Goal: Information Seeking & Learning: Learn about a topic

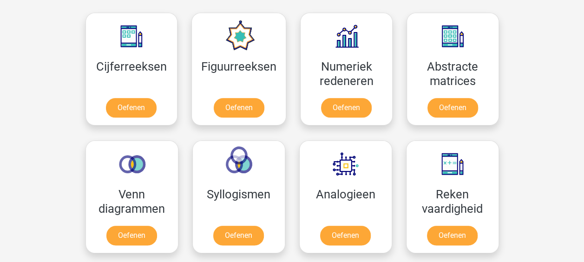
scroll to position [440, 0]
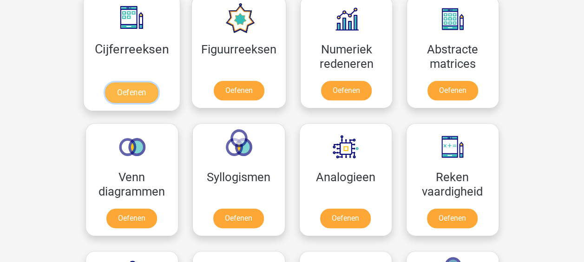
click at [152, 82] on link "Oefenen" at bounding box center [131, 92] width 53 height 20
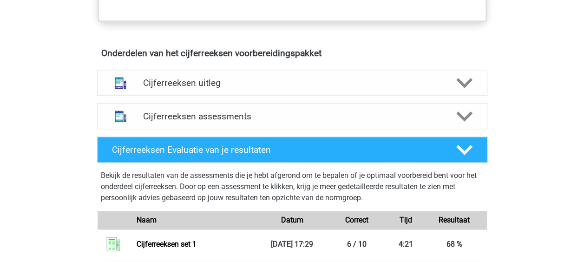
scroll to position [519, 0]
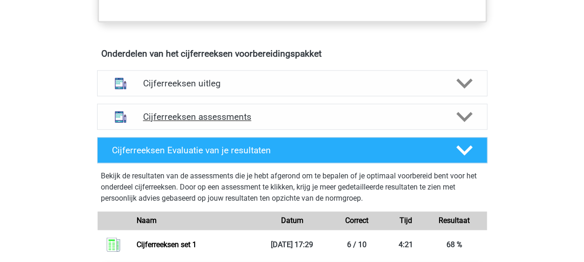
click at [233, 122] on h4 "Cijferreeksen assessments" at bounding box center [292, 117] width 298 height 11
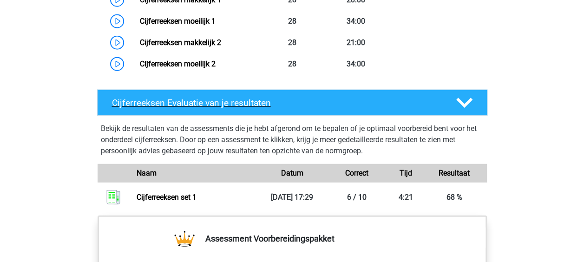
scroll to position [1098, 0]
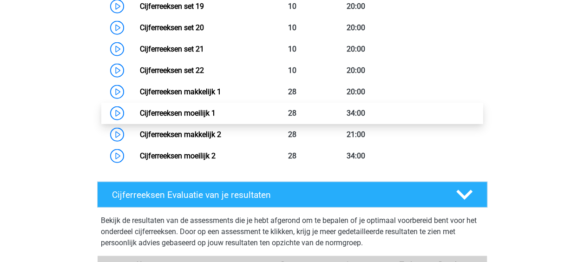
click at [140, 118] on link "Cijferreeksen moeilijk 1" at bounding box center [178, 113] width 76 height 9
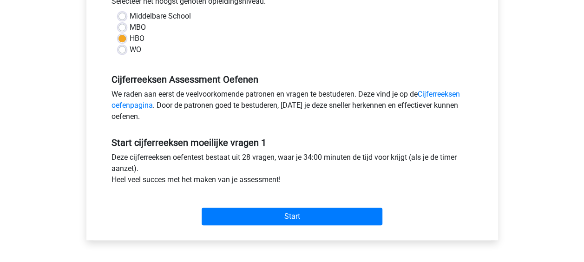
scroll to position [223, 0]
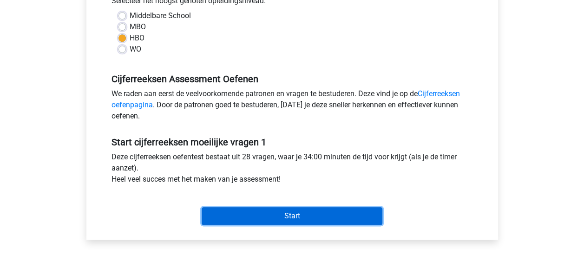
click at [295, 222] on input "Start" at bounding box center [292, 216] width 181 height 18
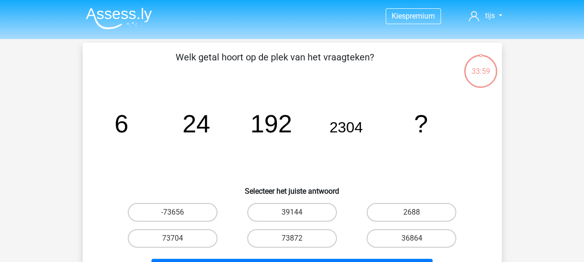
scroll to position [35, 0]
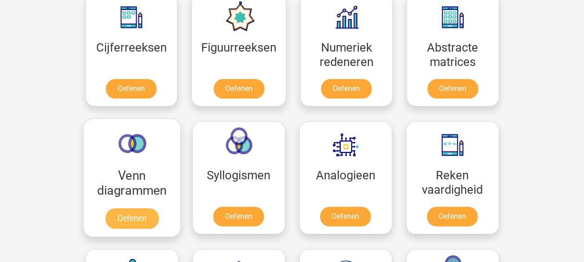
scroll to position [445, 0]
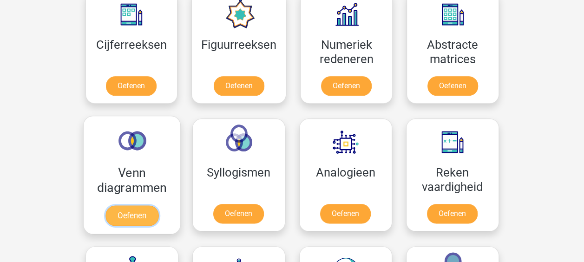
click at [151, 205] on link "Oefenen" at bounding box center [131, 215] width 53 height 20
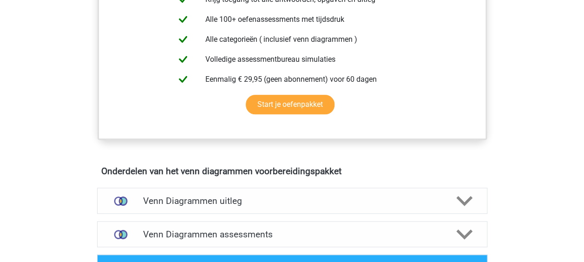
scroll to position [391, 0]
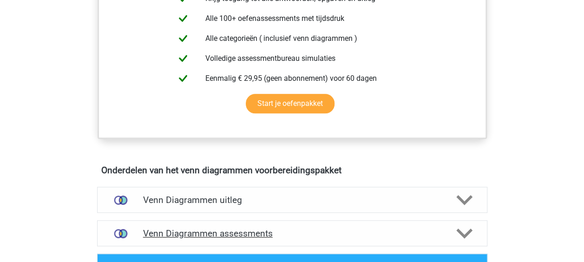
click at [122, 224] on img at bounding box center [121, 234] width 24 height 24
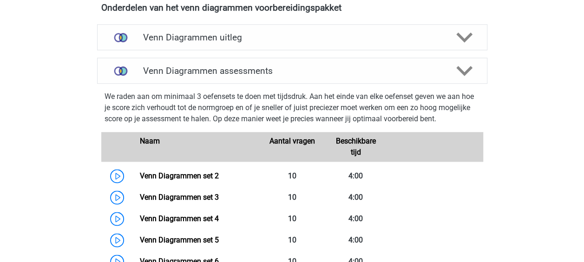
scroll to position [554, 0]
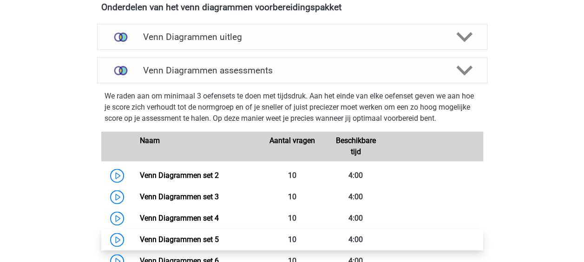
click at [140, 235] on link "Venn Diagrammen set 5" at bounding box center [179, 239] width 79 height 9
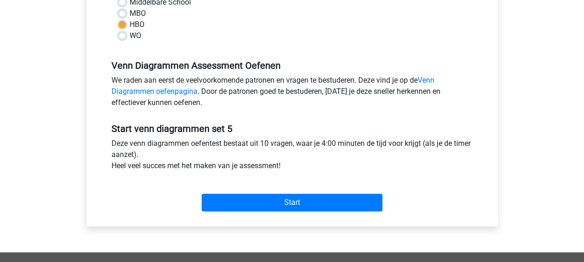
scroll to position [237, 0]
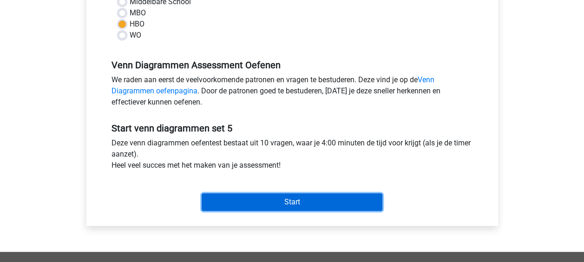
click at [292, 202] on input "Start" at bounding box center [292, 202] width 181 height 18
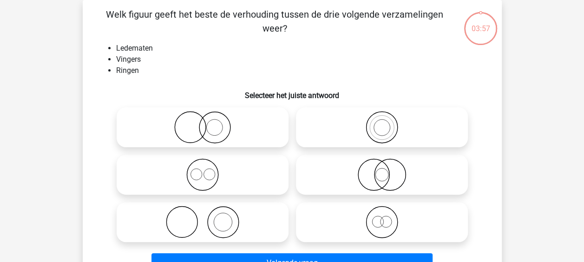
scroll to position [43, 0]
click at [226, 223] on icon at bounding box center [202, 221] width 164 height 33
click at [209, 217] on input "radio" at bounding box center [206, 214] width 6 height 6
radio input "true"
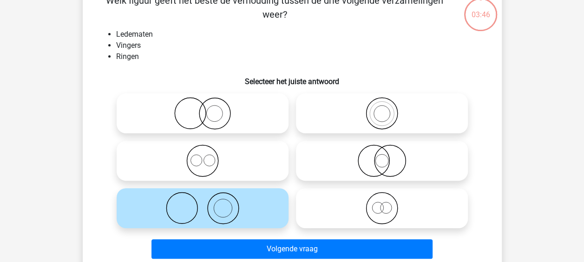
scroll to position [57, 0]
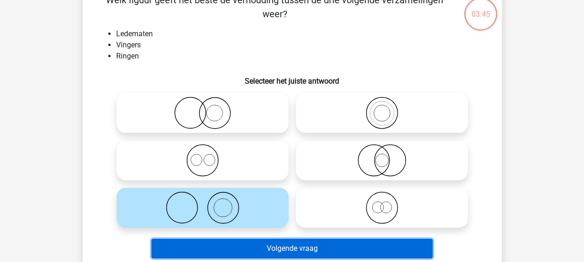
click at [261, 246] on button "Volgende vraag" at bounding box center [291, 249] width 281 height 20
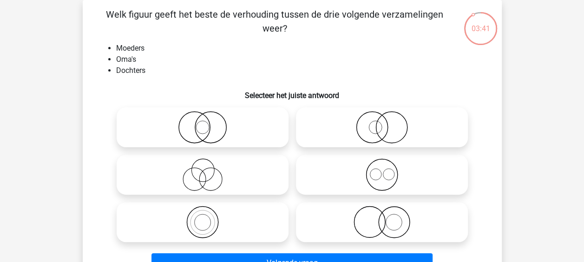
scroll to position [48, 0]
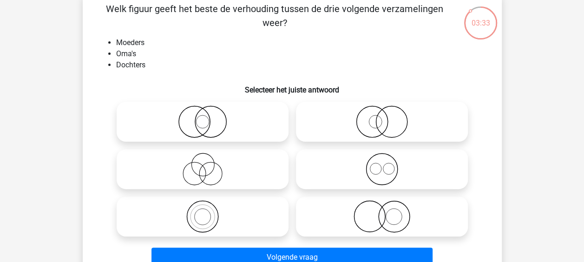
click at [155, 222] on icon at bounding box center [202, 216] width 164 height 33
click at [203, 212] on input "radio" at bounding box center [206, 209] width 6 height 6
radio input "true"
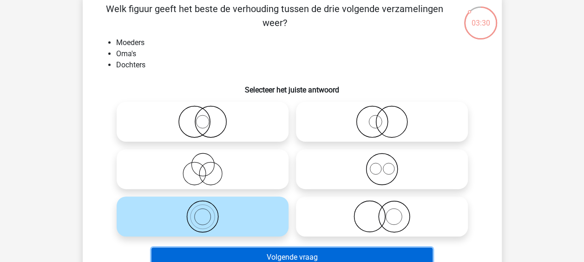
click at [259, 255] on button "Volgende vraag" at bounding box center [291, 258] width 281 height 20
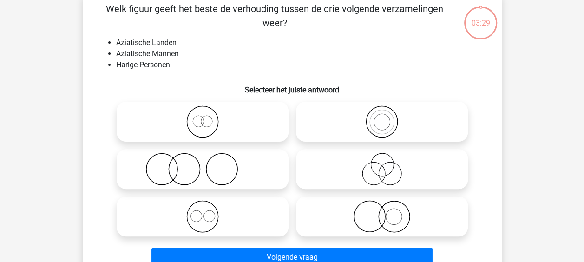
scroll to position [43, 0]
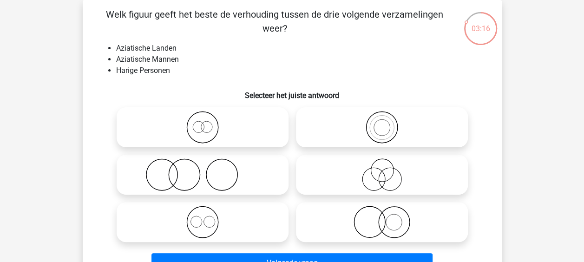
click at [343, 210] on icon at bounding box center [382, 222] width 164 height 33
click at [382, 211] on input "radio" at bounding box center [385, 214] width 6 height 6
radio input "true"
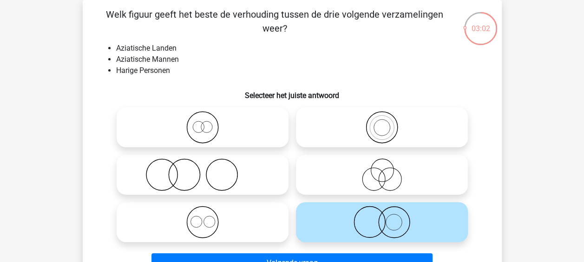
click at [161, 47] on li "Aziatische Landen" at bounding box center [301, 48] width 371 height 11
click at [509, 196] on div "03:01 Vraag 3 van de 10 Categorie: venn diagrammen set 5 Welk figuur geeft het …" at bounding box center [292, 142] width 441 height 284
click at [245, 172] on icon at bounding box center [202, 174] width 164 height 33
click at [209, 170] on input "radio" at bounding box center [206, 167] width 6 height 6
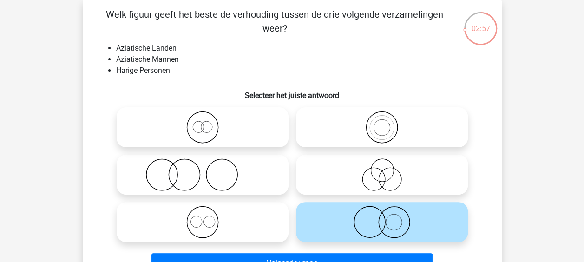
radio input "true"
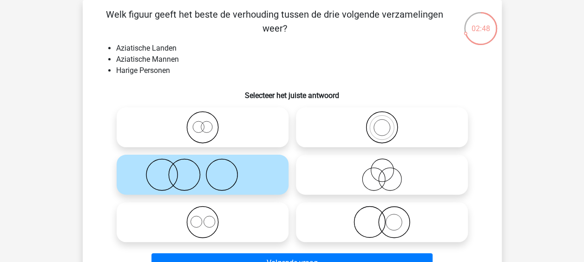
click at [255, 214] on icon at bounding box center [202, 222] width 164 height 33
click at [209, 214] on input "radio" at bounding box center [206, 214] width 6 height 6
radio input "true"
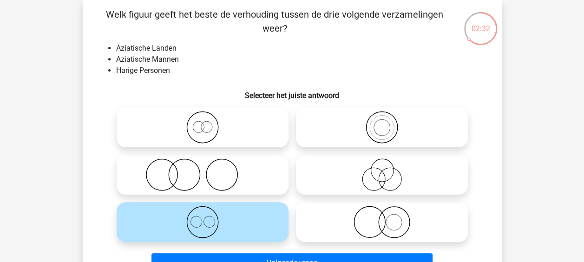
click at [219, 177] on icon at bounding box center [202, 174] width 164 height 33
click at [209, 170] on input "radio" at bounding box center [206, 167] width 6 height 6
radio input "true"
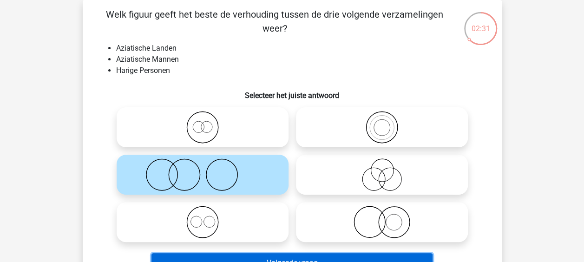
click at [272, 256] on button "Volgende vraag" at bounding box center [291, 263] width 281 height 20
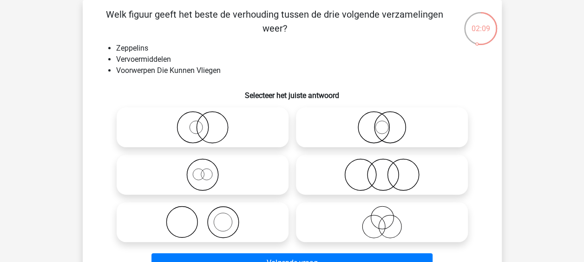
click at [402, 125] on icon at bounding box center [382, 127] width 164 height 33
click at [388, 123] on input "radio" at bounding box center [385, 120] width 6 height 6
radio input "true"
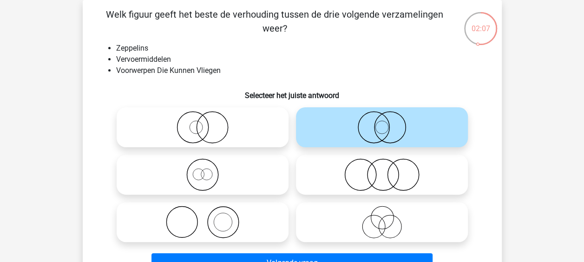
scroll to position [57, 0]
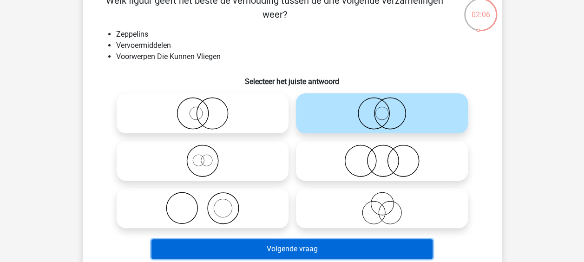
click at [286, 251] on button "Volgende vraag" at bounding box center [291, 249] width 281 height 20
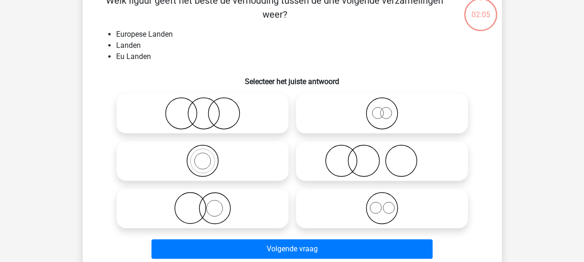
scroll to position [43, 0]
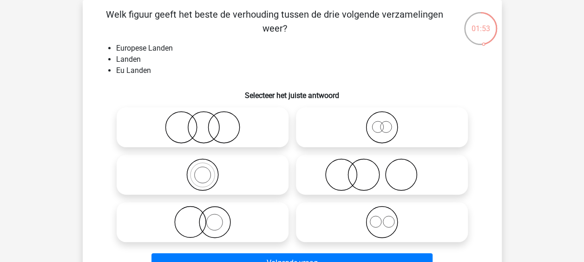
click at [250, 171] on icon at bounding box center [202, 174] width 164 height 33
click at [209, 170] on input "radio" at bounding box center [206, 167] width 6 height 6
radio input "true"
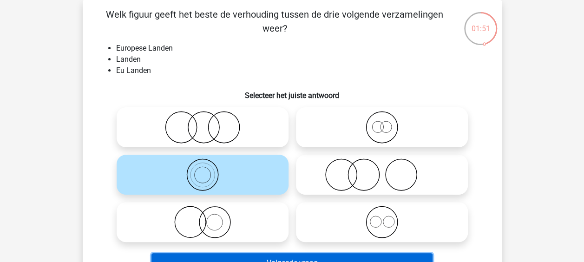
click at [305, 254] on button "Volgende vraag" at bounding box center [291, 263] width 281 height 20
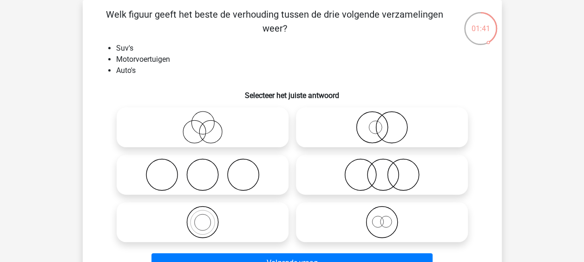
click at [238, 215] on icon at bounding box center [202, 222] width 164 height 33
click at [209, 215] on input "radio" at bounding box center [206, 214] width 6 height 6
radio input "true"
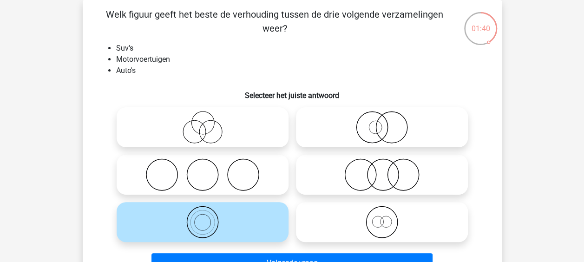
scroll to position [79, 0]
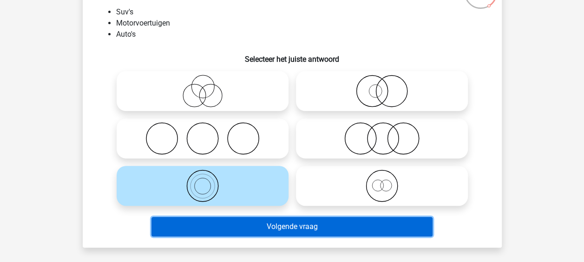
click at [274, 226] on button "Volgende vraag" at bounding box center [291, 227] width 281 height 20
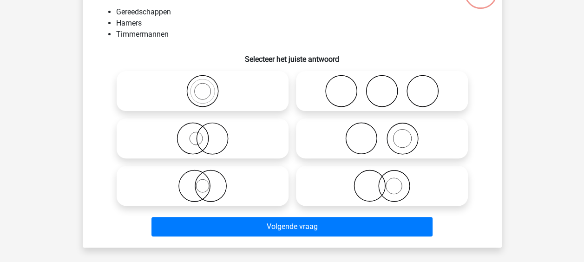
scroll to position [43, 0]
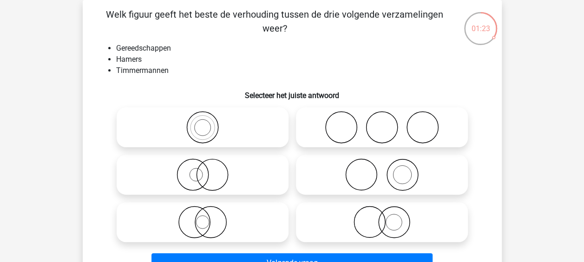
click at [251, 177] on icon at bounding box center [202, 174] width 164 height 33
click at [209, 170] on input "radio" at bounding box center [206, 167] width 6 height 6
radio input "true"
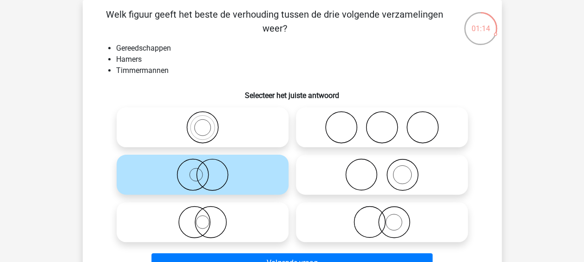
click at [383, 176] on icon at bounding box center [382, 174] width 164 height 33
click at [383, 170] on input "radio" at bounding box center [385, 167] width 6 height 6
radio input "true"
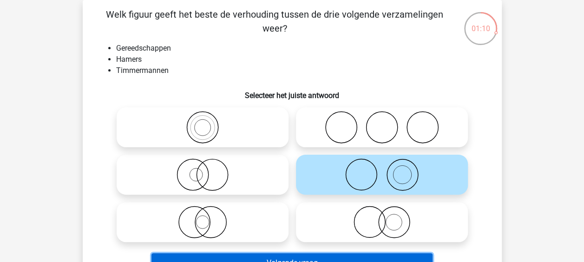
click at [274, 256] on button "Volgende vraag" at bounding box center [291, 263] width 281 height 20
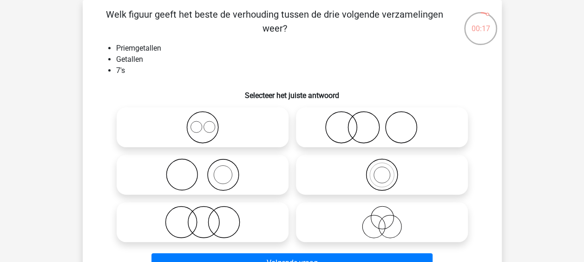
click at [205, 133] on icon at bounding box center [202, 127] width 164 height 33
click at [205, 123] on input "radio" at bounding box center [206, 120] width 6 height 6
radio input "true"
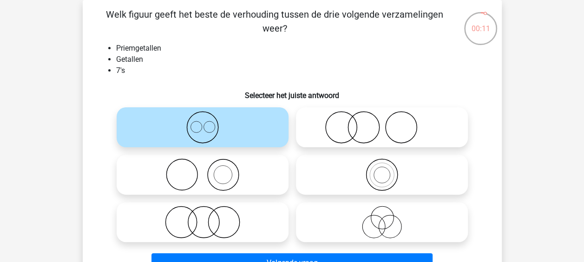
click at [351, 160] on icon at bounding box center [382, 174] width 164 height 33
click at [382, 164] on input "radio" at bounding box center [385, 167] width 6 height 6
radio input "true"
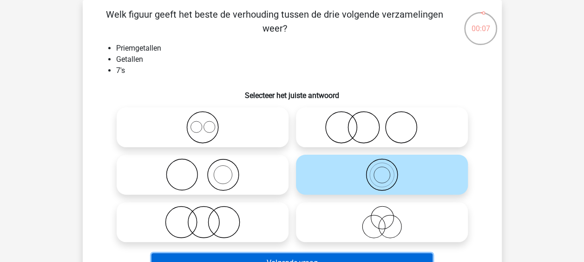
click at [283, 257] on button "Volgende vraag" at bounding box center [291, 263] width 281 height 20
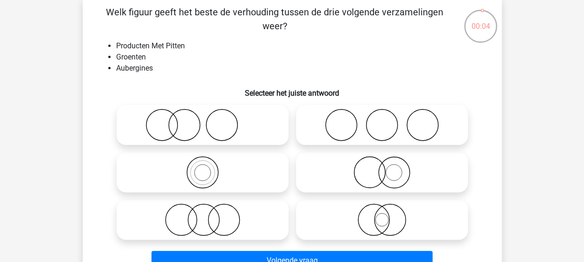
scroll to position [46, 0]
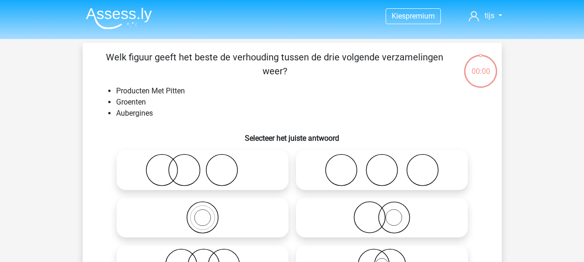
scroll to position [46, 0]
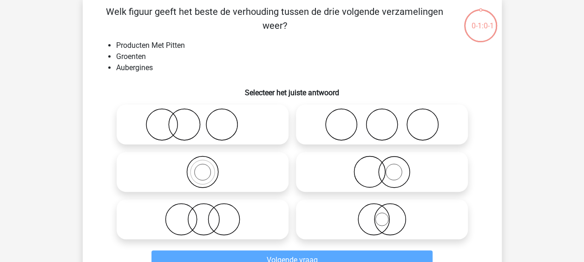
drag, startPoint x: 0, startPoint y: 0, endPoint x: 468, endPoint y: 157, distance: 493.6
click at [468, 157] on div "Welk figuur geeft het beste de verhouding tussen de drie volgende verzamelingen…" at bounding box center [292, 139] width 419 height 284
click at [229, 128] on icon at bounding box center [202, 124] width 164 height 33
click at [209, 120] on input "radio" at bounding box center [206, 117] width 6 height 6
radio input "true"
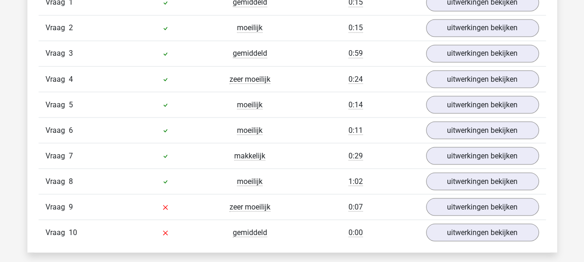
scroll to position [812, 0]
